Goal: Information Seeking & Learning: Learn about a topic

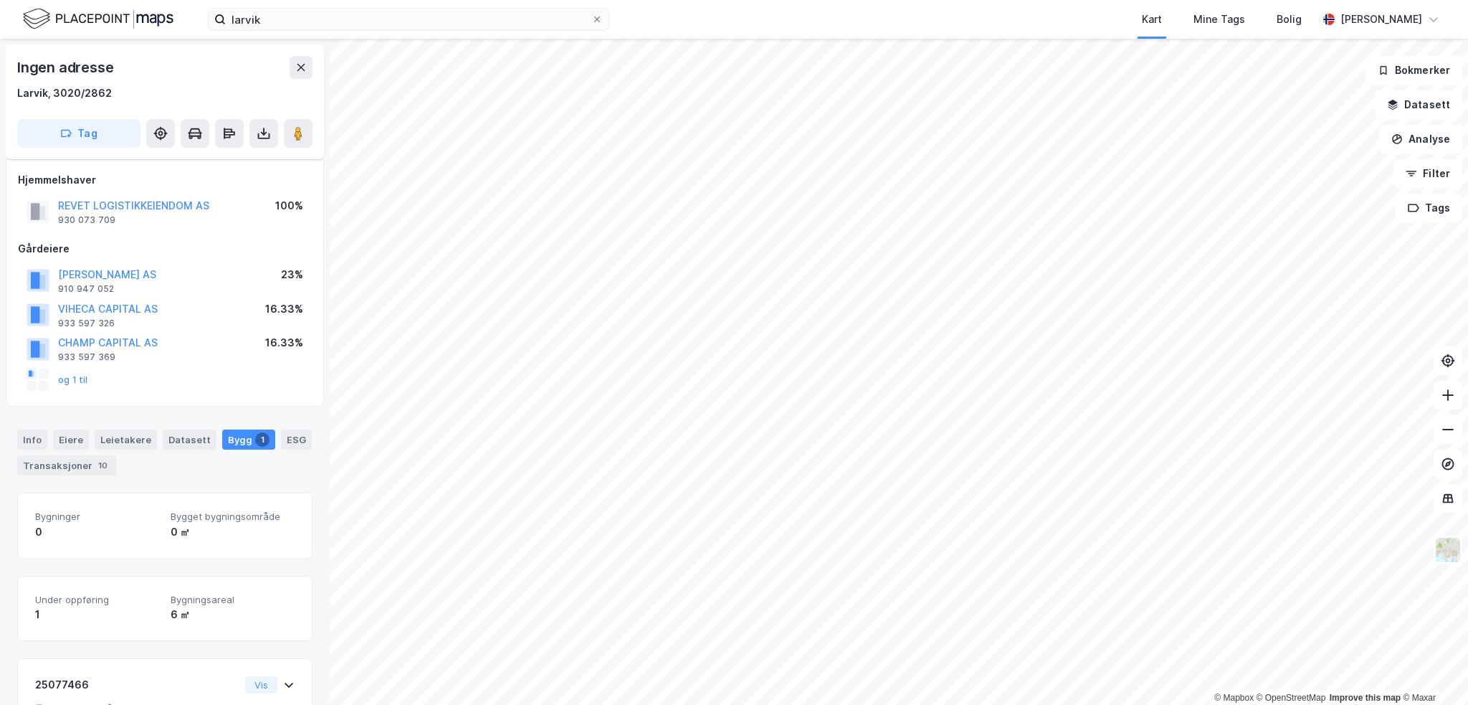
scroll to position [92, 0]
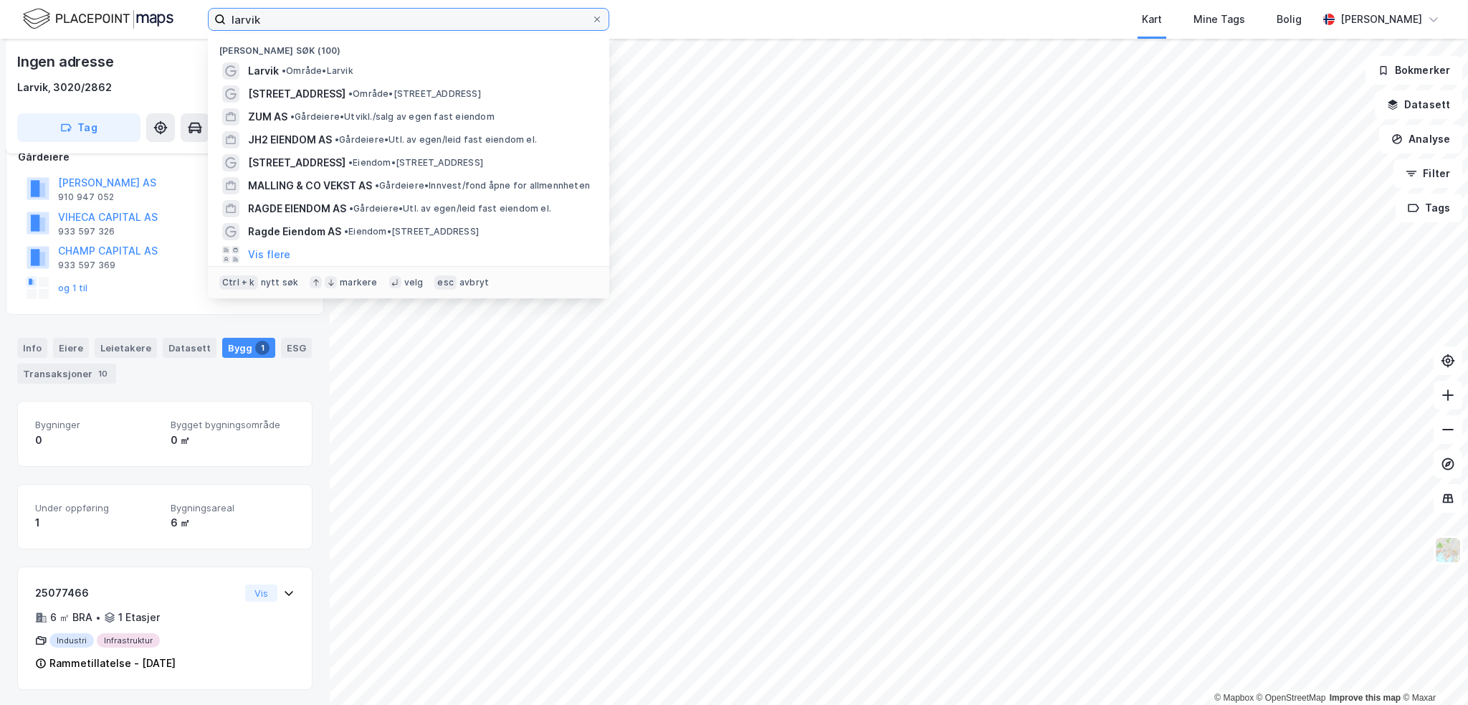
click at [275, 19] on input "larvik" at bounding box center [409, 20] width 366 height 22
paste input "Bwf AS"
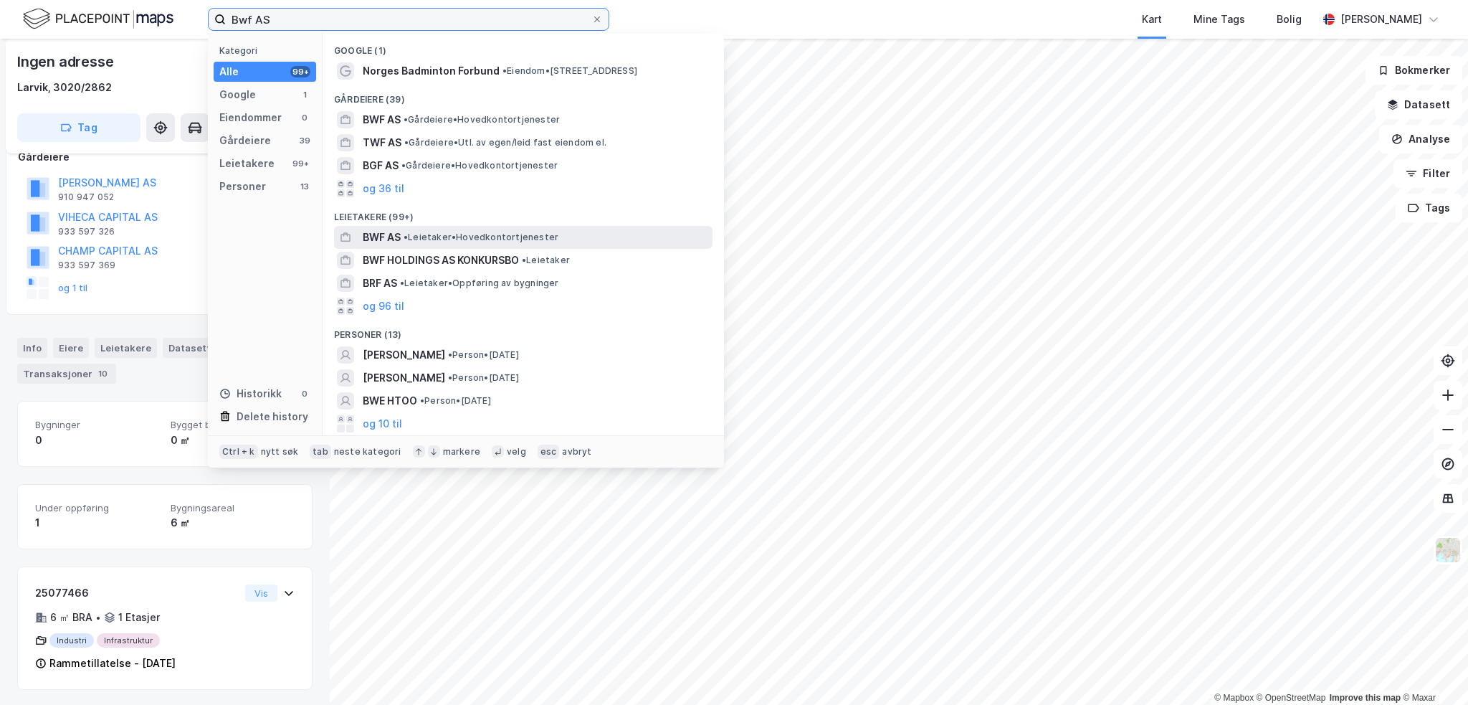
type input "Bwf AS"
click at [443, 236] on span "• Leietaker • Hovedkontortjenester" at bounding box center [481, 237] width 155 height 11
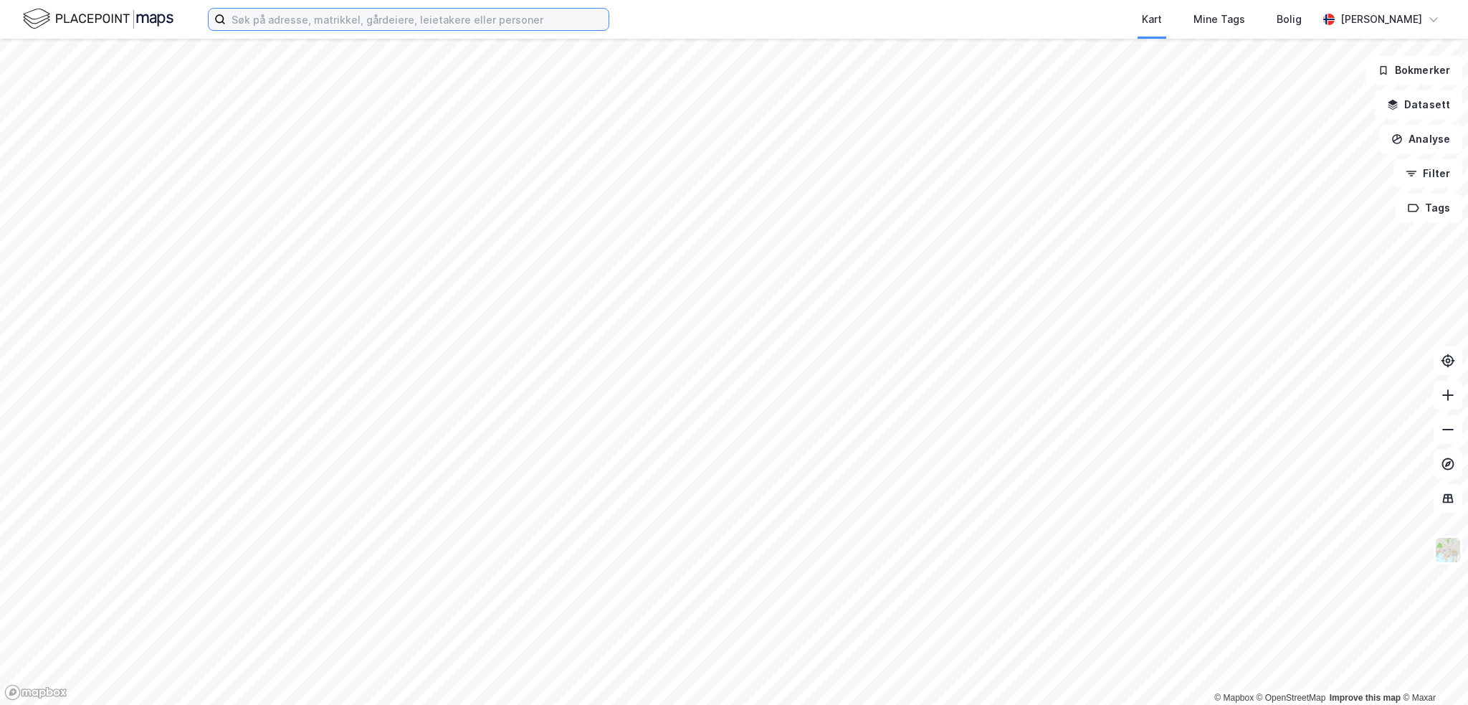
click at [238, 19] on input at bounding box center [417, 20] width 383 height 22
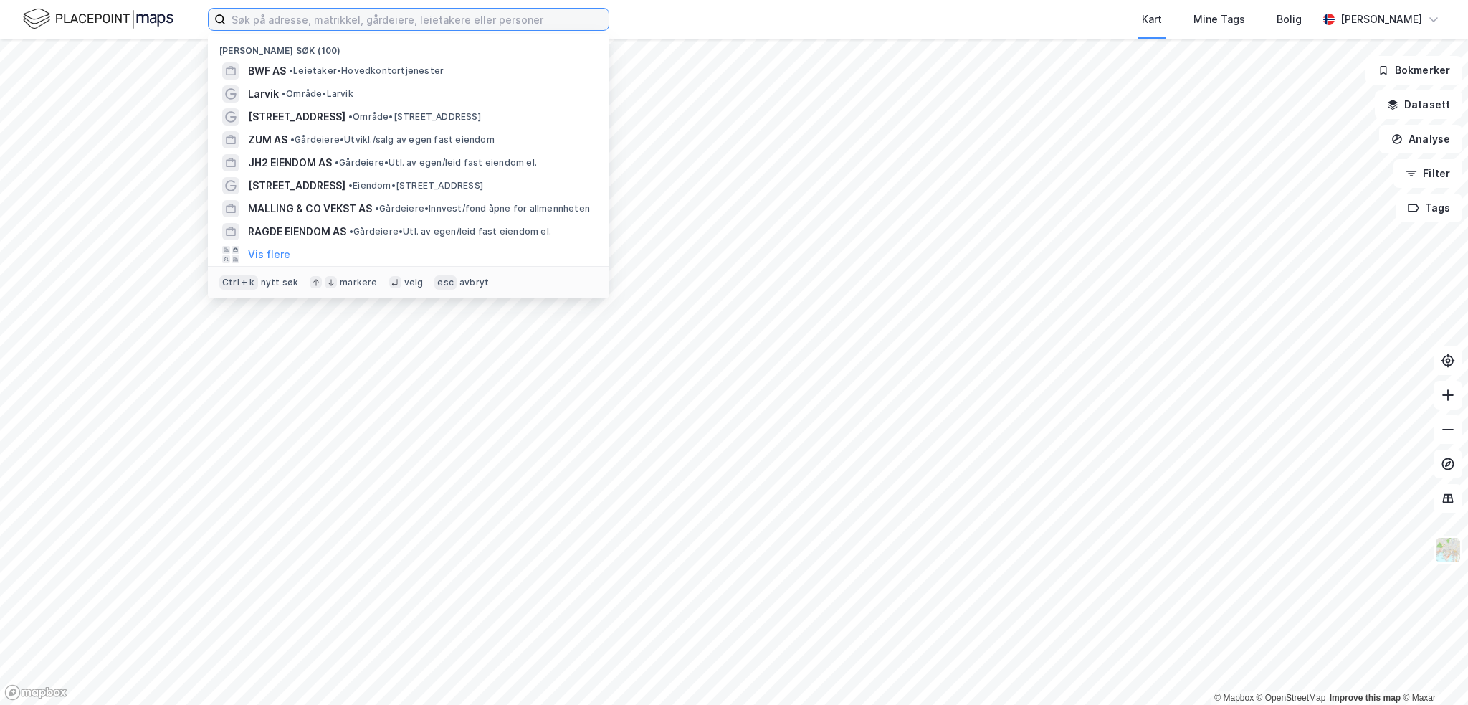
click at [258, 17] on input at bounding box center [417, 20] width 383 height 22
click at [279, 68] on span "BWF AS" at bounding box center [267, 70] width 38 height 17
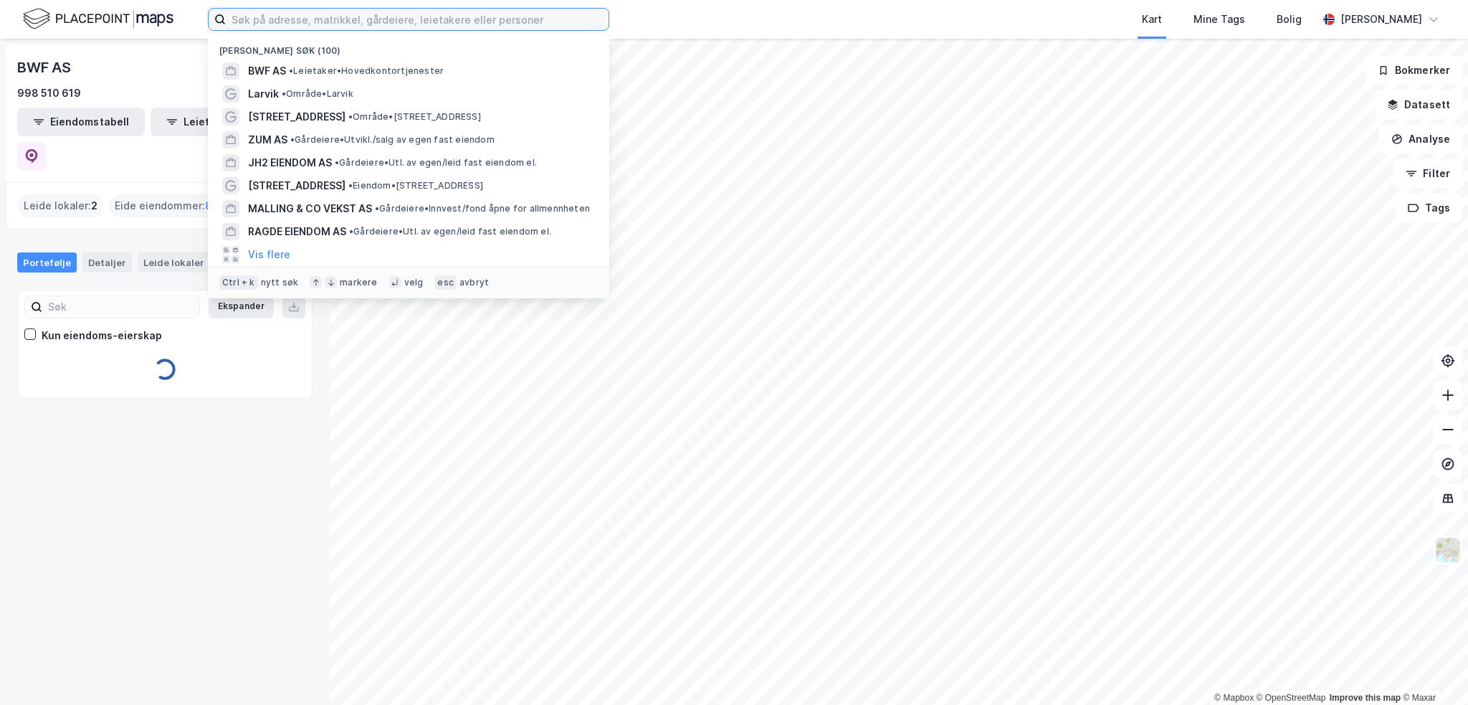
click at [281, 15] on input at bounding box center [417, 20] width 383 height 22
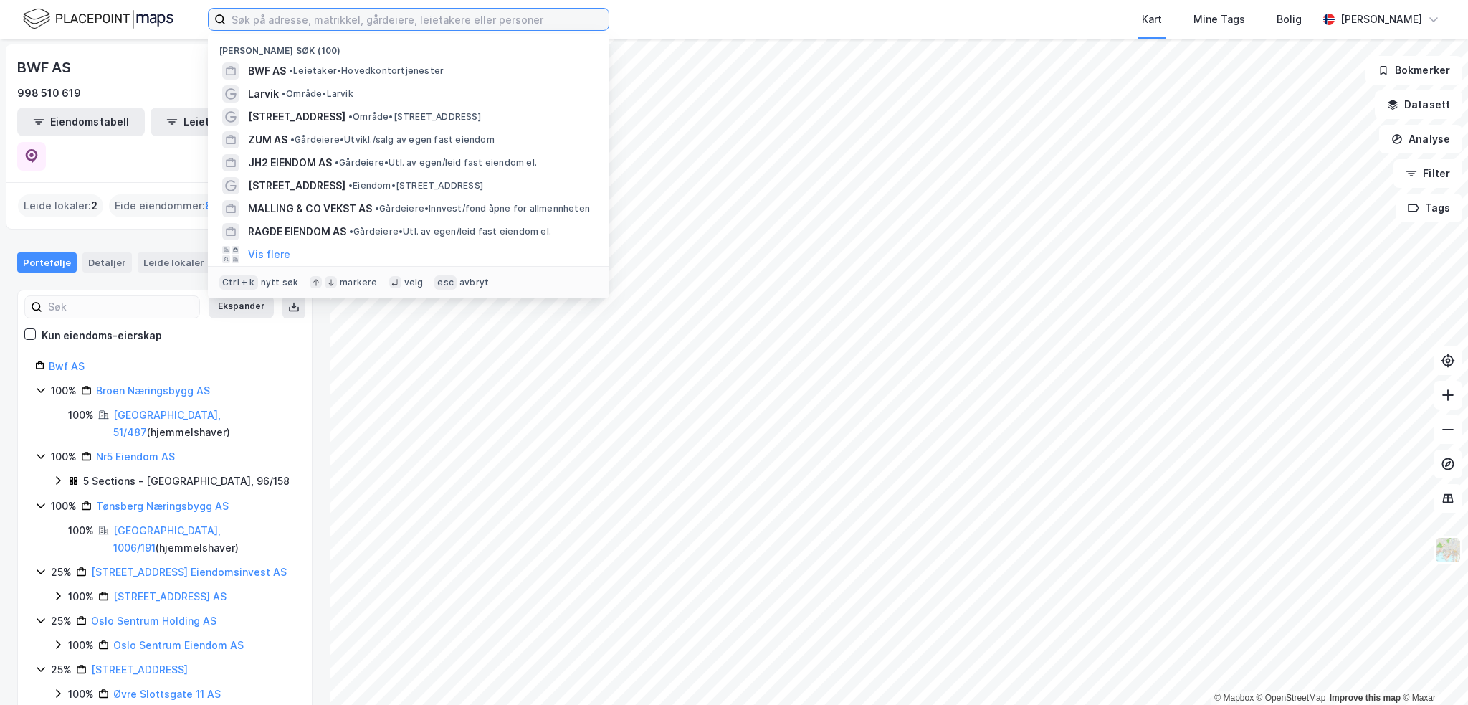
paste input "Bwf AS"
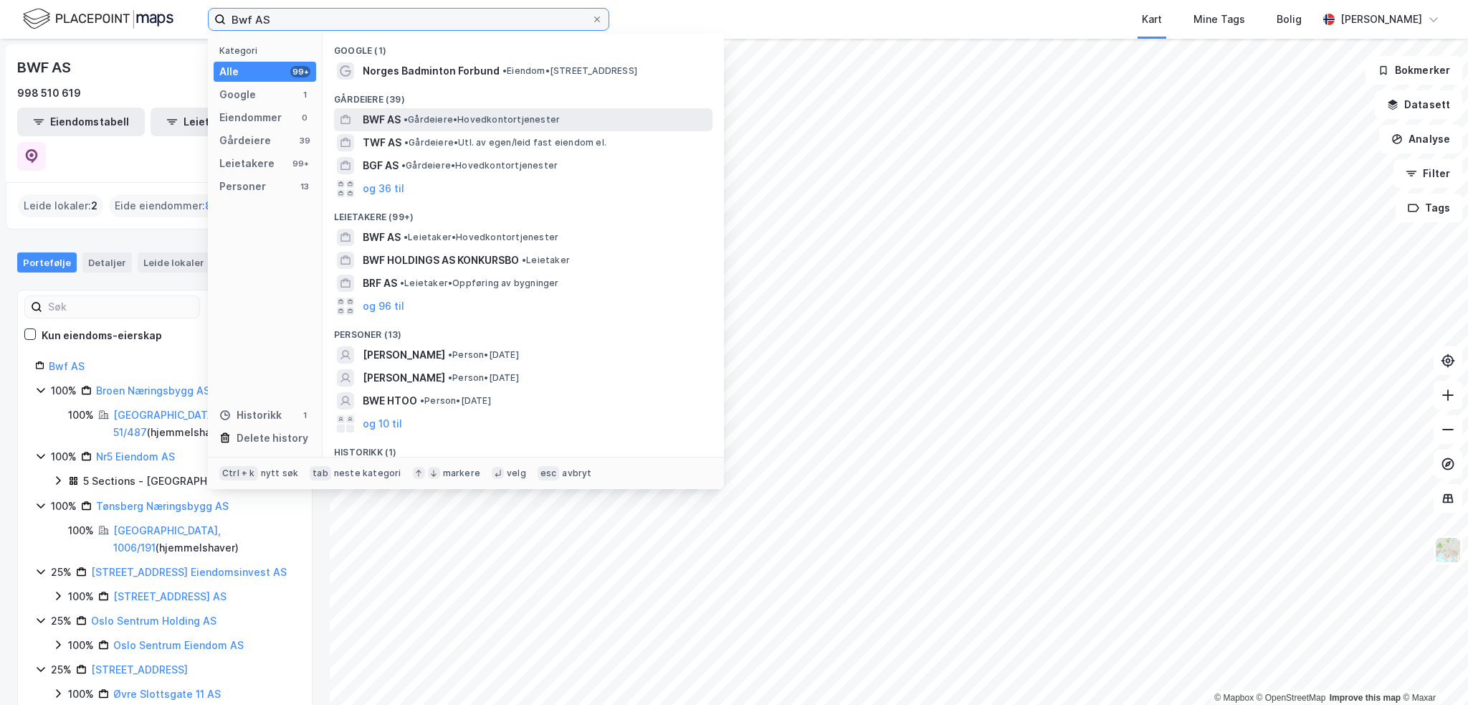
type input "Bwf AS"
click at [439, 119] on span "• Gårdeiere • Hovedkontortjenester" at bounding box center [482, 119] width 156 height 11
